Goal: Information Seeking & Learning: Find specific fact

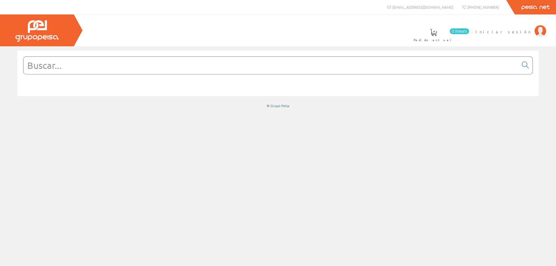
click at [521, 33] on span "Iniciar sesión" at bounding box center [503, 32] width 56 height 6
paste input "E290-16-10/230"
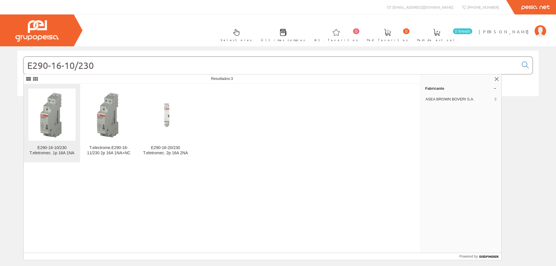
type input "E290-16-10/230"
click at [49, 153] on div "E290-16-10/230 T.eletromec. 1p 16A 1NA" at bounding box center [51, 150] width 47 height 10
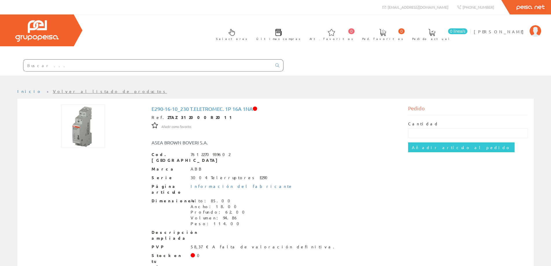
click at [113, 62] on input "text" at bounding box center [147, 66] width 249 height 12
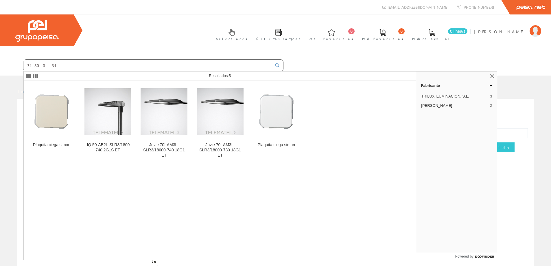
type input "31800-31"
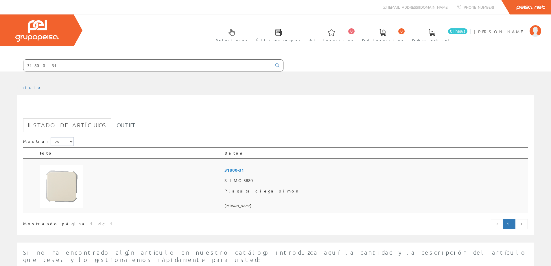
click at [75, 183] on img at bounding box center [61, 186] width 43 height 43
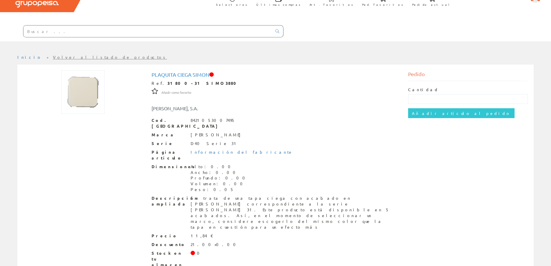
scroll to position [35, 0]
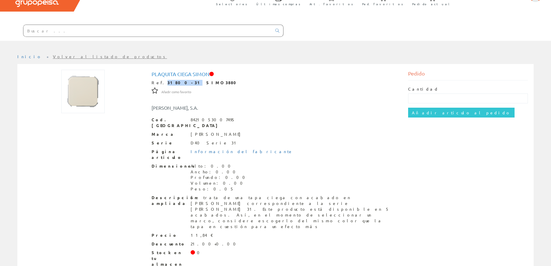
drag, startPoint x: 176, startPoint y: 82, endPoint x: 160, endPoint y: 82, distance: 15.9
click at [168, 82] on strong "31800-31 SIMO3880" at bounding box center [204, 82] width 73 height 5
copy strong "31800-31"
